Goal: Obtain resource: Download file/media

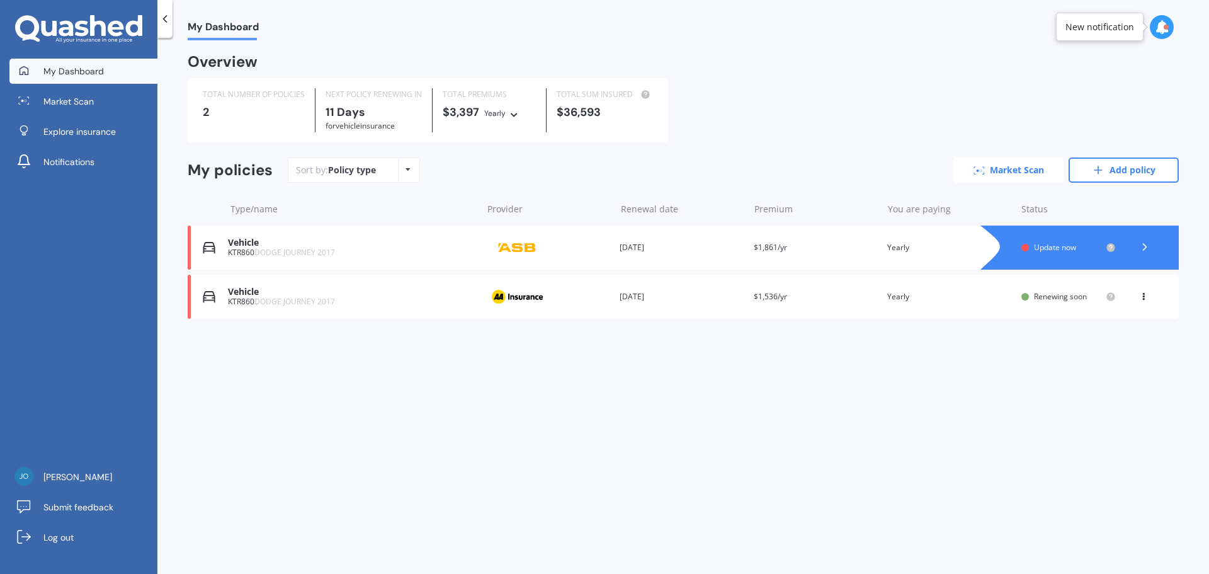
click at [996, 172] on link "Market Scan" at bounding box center [1009, 169] width 110 height 25
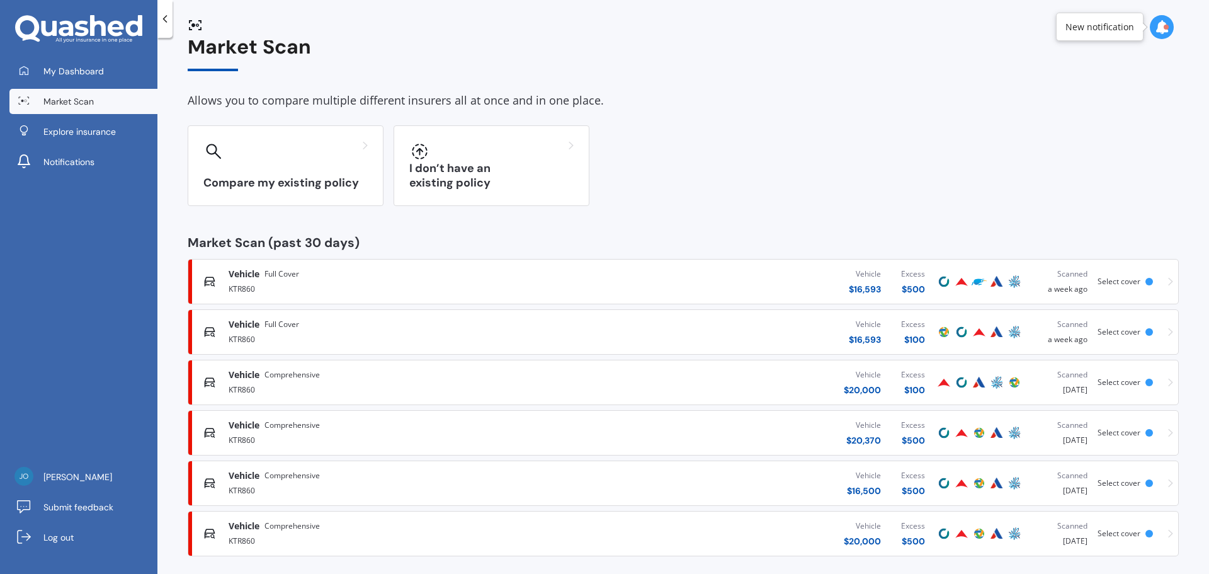
scroll to position [30, 0]
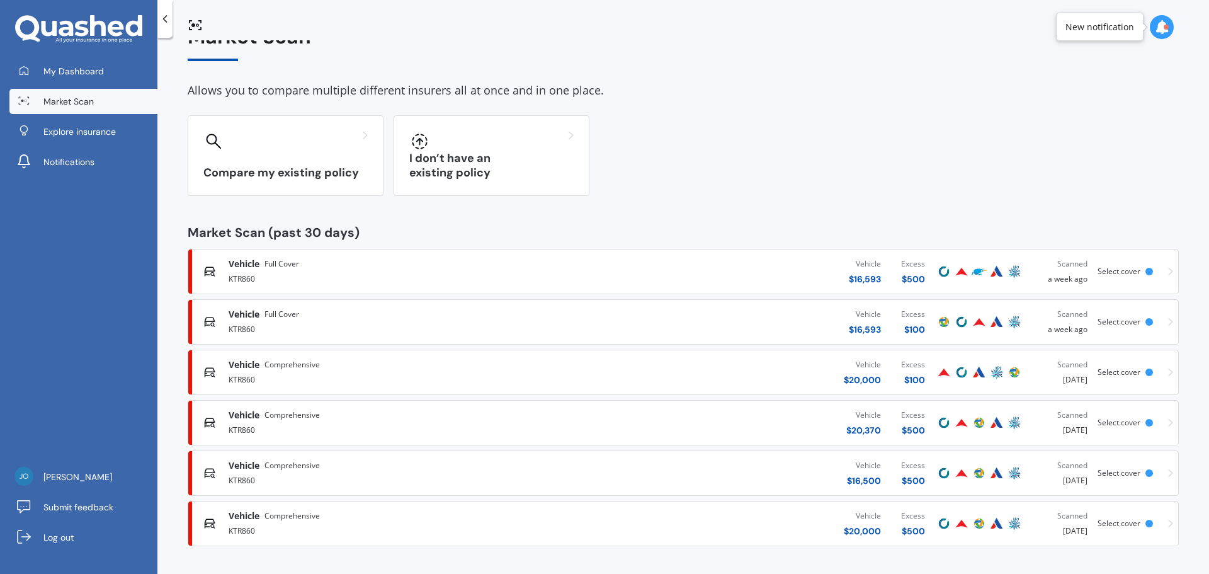
click at [1110, 268] on span "Select cover" at bounding box center [1119, 271] width 43 height 11
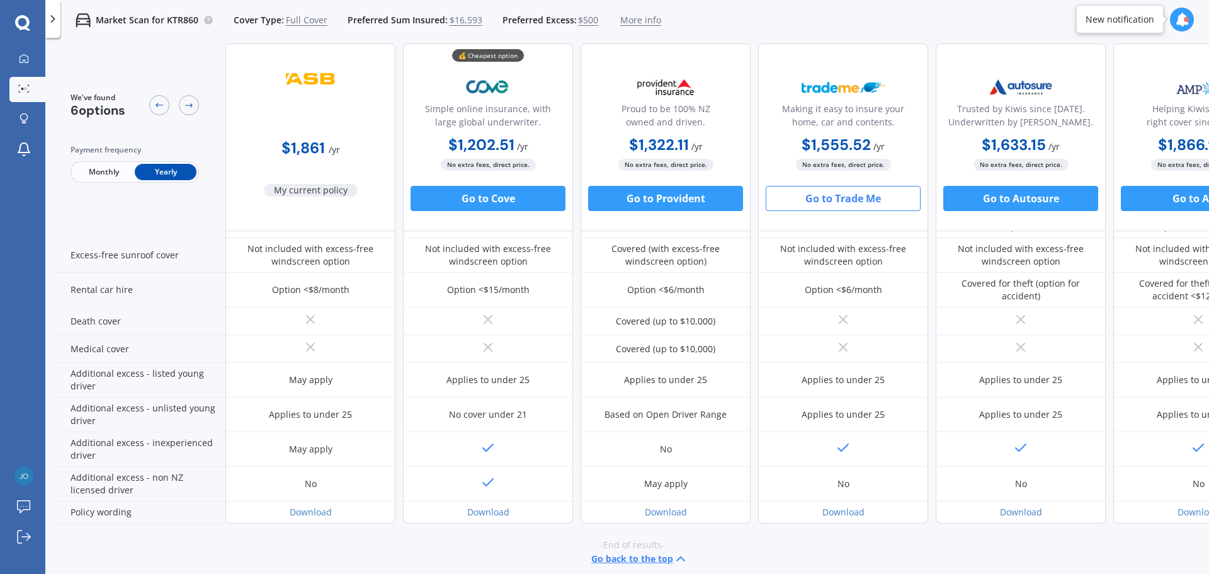
scroll to position [522, 0]
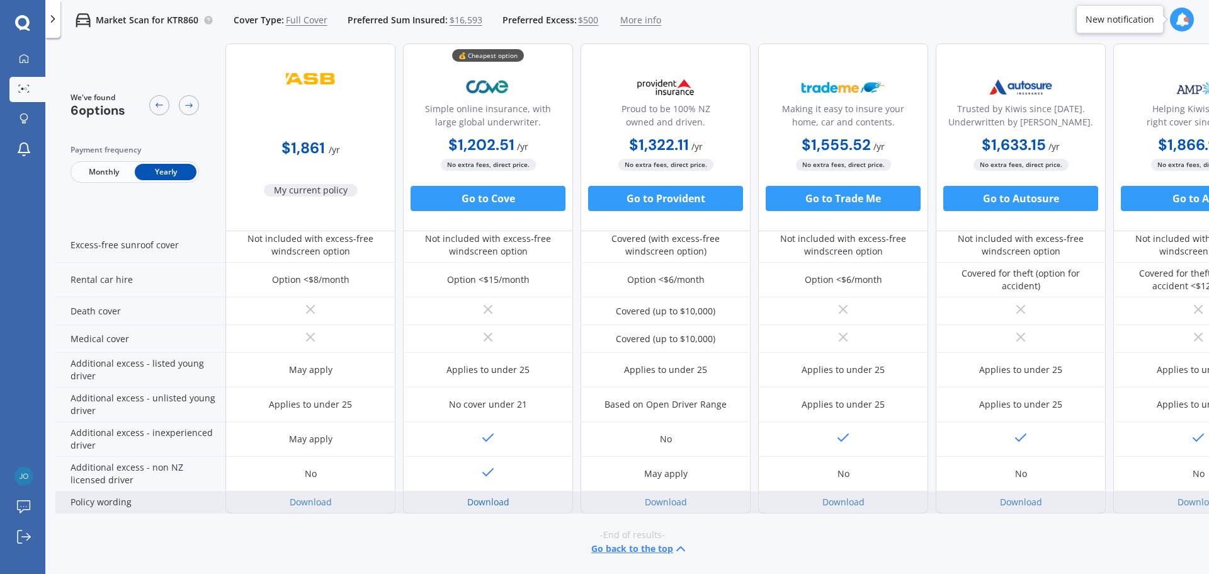
click at [484, 496] on link "Download" at bounding box center [488, 502] width 42 height 12
